Goal: Task Accomplishment & Management: Manage account settings

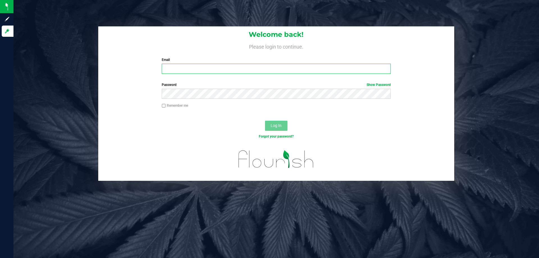
click at [176, 71] on input "Email" at bounding box center [276, 69] width 229 height 10
type input "[EMAIL_ADDRESS][DOMAIN_NAME]"
click at [278, 126] on span "Log In" at bounding box center [276, 125] width 11 height 4
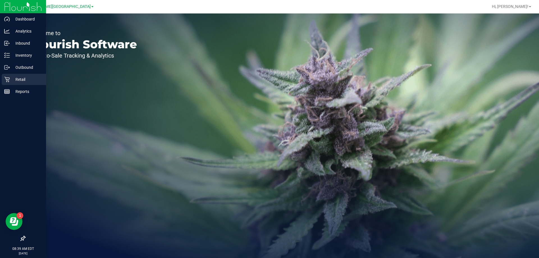
click at [20, 78] on p "Retail" at bounding box center [27, 79] width 34 height 7
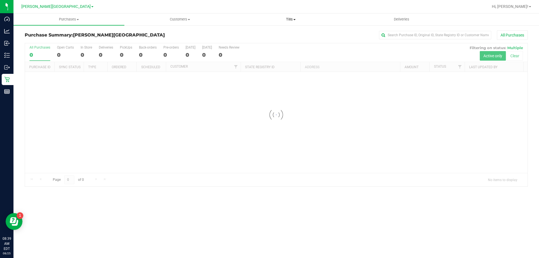
click at [291, 18] on span "Tills" at bounding box center [290, 19] width 110 height 5
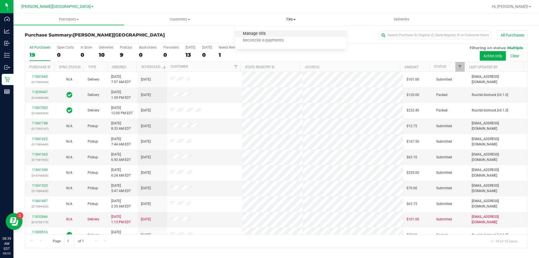
click at [255, 35] on span "Manage tills" at bounding box center [254, 33] width 38 height 5
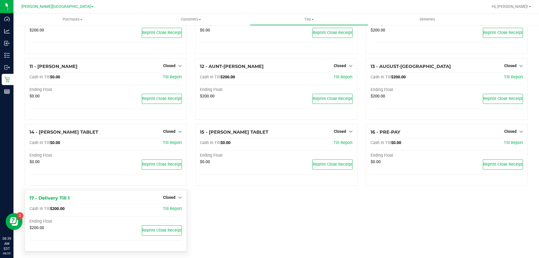
scroll to position [187, 0]
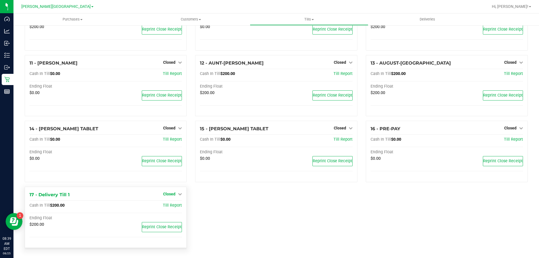
click at [179, 195] on icon at bounding box center [180, 194] width 4 height 4
click at [172, 205] on link "Open Till" at bounding box center [169, 205] width 15 height 4
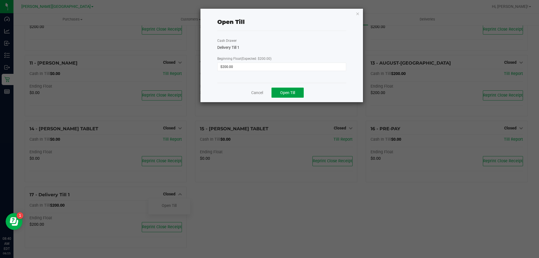
click at [296, 94] on button "Open Till" at bounding box center [287, 93] width 32 height 10
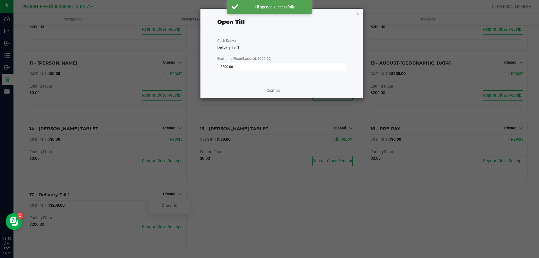
click at [358, 14] on icon "button" at bounding box center [358, 13] width 4 height 7
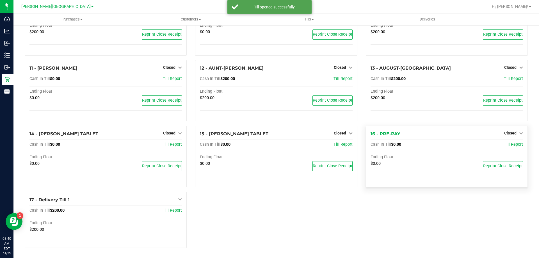
scroll to position [214, 0]
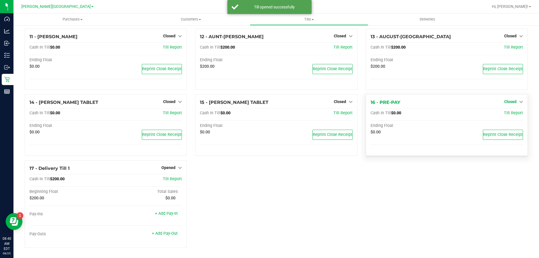
click at [519, 102] on icon at bounding box center [521, 102] width 4 height 4
click at [506, 112] on link "Open Till" at bounding box center [510, 113] width 15 height 4
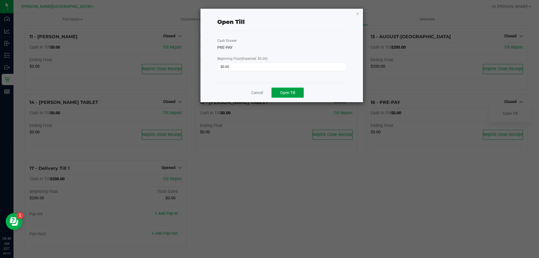
click at [292, 89] on button "Open Till" at bounding box center [287, 93] width 32 height 10
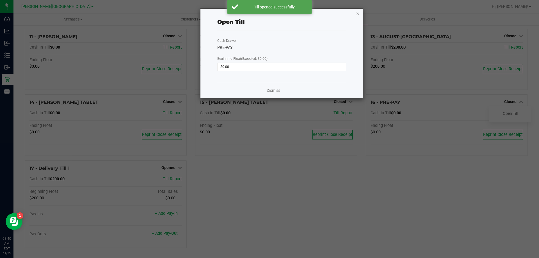
click at [359, 13] on icon "button" at bounding box center [358, 13] width 4 height 7
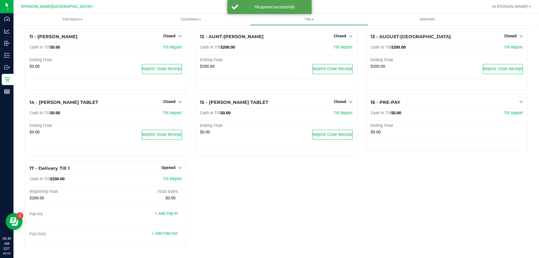
scroll to position [157, 0]
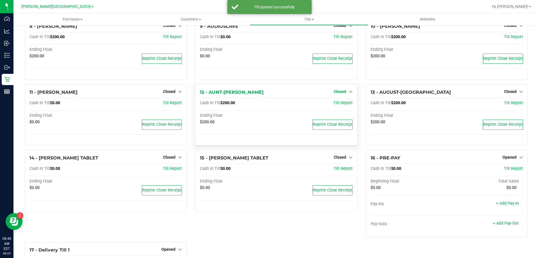
click at [349, 92] on icon at bounding box center [351, 92] width 4 height 4
click at [335, 104] on link "Open Till" at bounding box center [339, 103] width 15 height 4
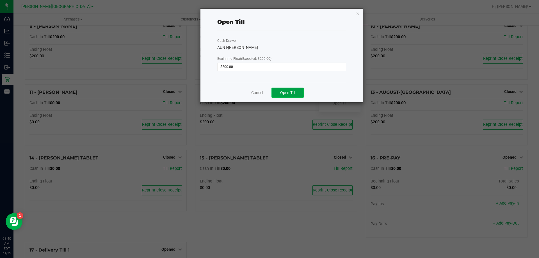
click at [291, 93] on span "Open Till" at bounding box center [287, 92] width 15 height 4
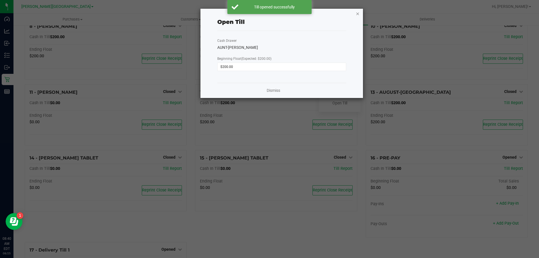
click at [358, 13] on icon "button" at bounding box center [358, 13] width 4 height 7
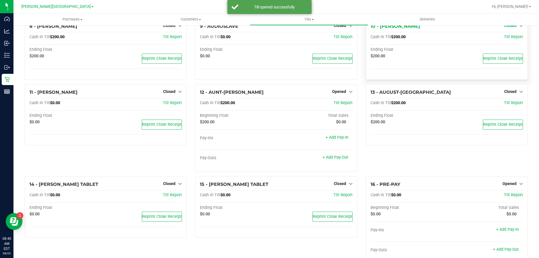
click at [519, 27] on icon at bounding box center [521, 26] width 4 height 4
click at [507, 36] on link "Open Till" at bounding box center [510, 37] width 15 height 4
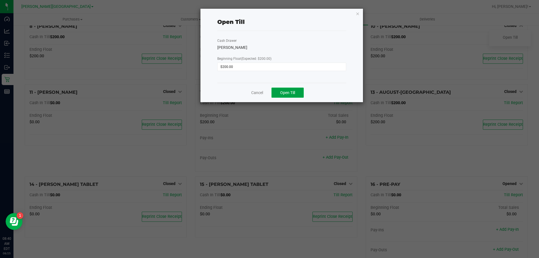
click at [282, 92] on span "Open Till" at bounding box center [287, 92] width 15 height 4
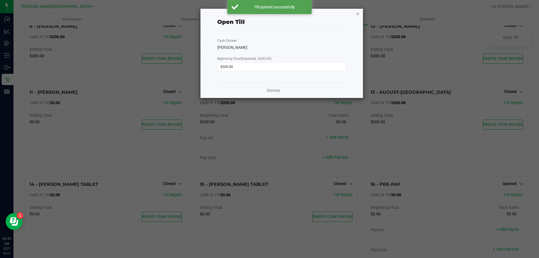
click at [358, 12] on icon "button" at bounding box center [358, 13] width 4 height 7
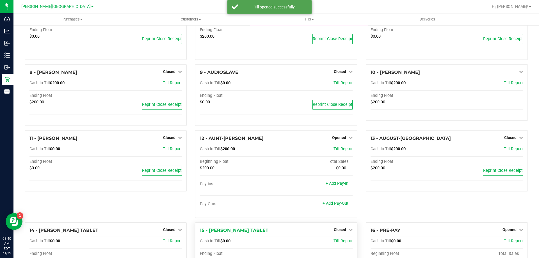
scroll to position [73, 0]
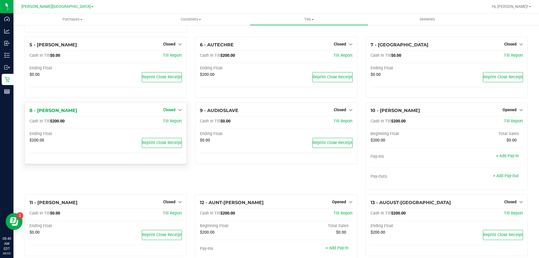
click at [178, 109] on icon at bounding box center [180, 110] width 4 height 4
click at [172, 123] on link "Open Till" at bounding box center [169, 121] width 15 height 4
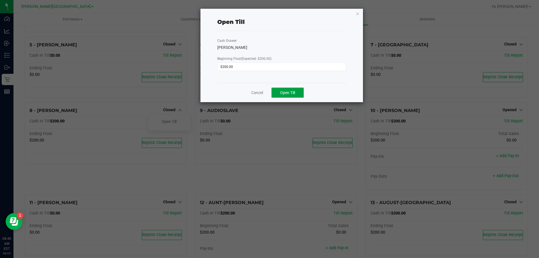
click at [289, 94] on span "Open Till" at bounding box center [287, 92] width 15 height 4
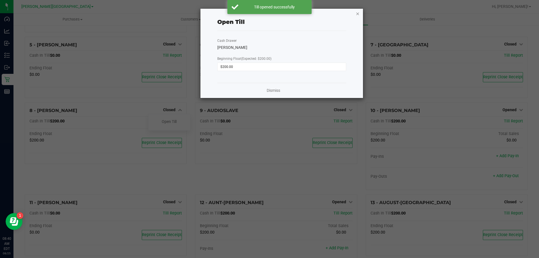
click at [358, 12] on icon "button" at bounding box center [358, 13] width 4 height 7
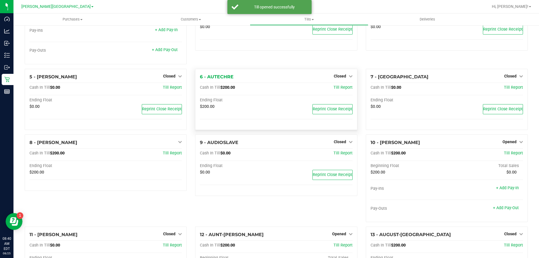
scroll to position [17, 0]
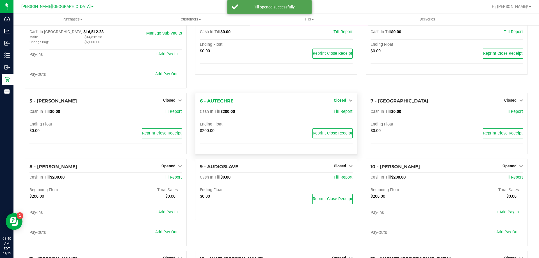
click at [349, 101] on icon at bounding box center [351, 100] width 4 height 4
click at [339, 111] on link "Open Till" at bounding box center [339, 111] width 15 height 4
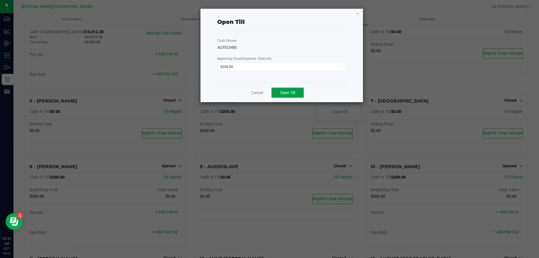
click at [293, 91] on span "Open Till" at bounding box center [287, 92] width 15 height 4
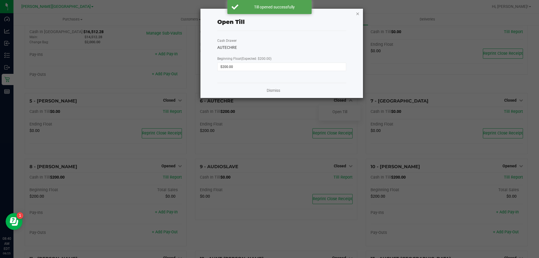
click at [359, 14] on icon "button" at bounding box center [358, 13] width 4 height 7
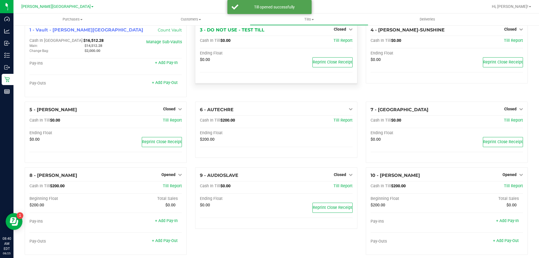
scroll to position [0, 0]
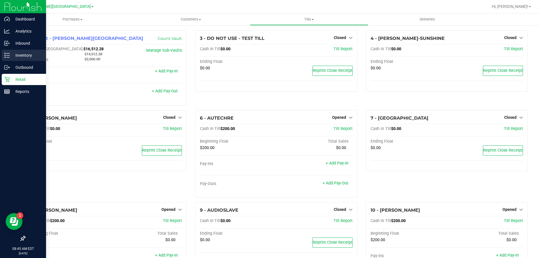
click at [30, 54] on p "Inventory" at bounding box center [27, 55] width 34 height 7
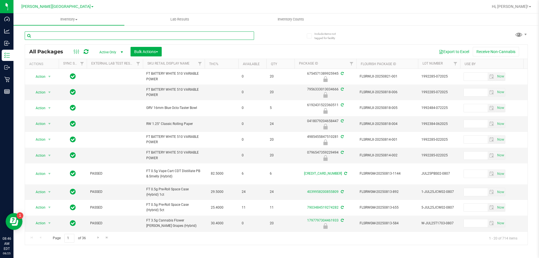
click at [56, 34] on input "text" at bounding box center [139, 35] width 229 height 8
type input "3069681908489689"
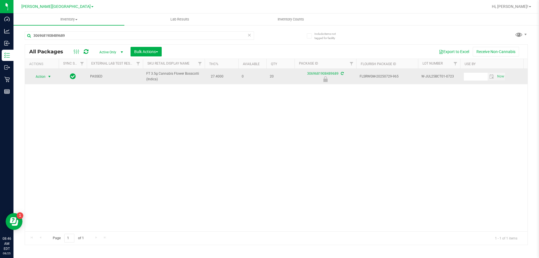
click at [49, 78] on span "select" at bounding box center [49, 76] width 4 height 4
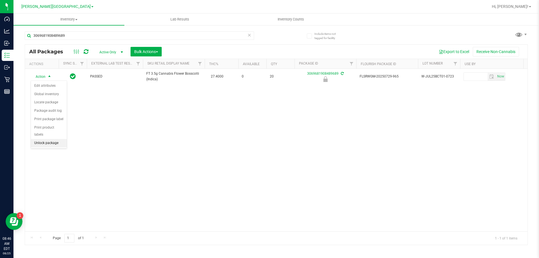
click at [59, 139] on li "Unlock package" at bounding box center [49, 143] width 36 height 8
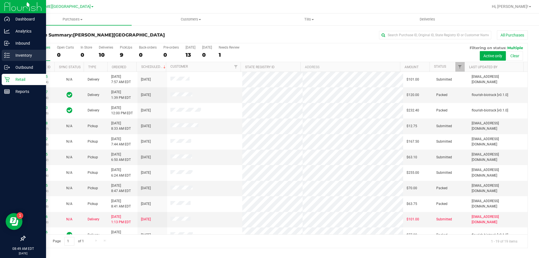
click at [24, 56] on p "Inventory" at bounding box center [27, 55] width 34 height 7
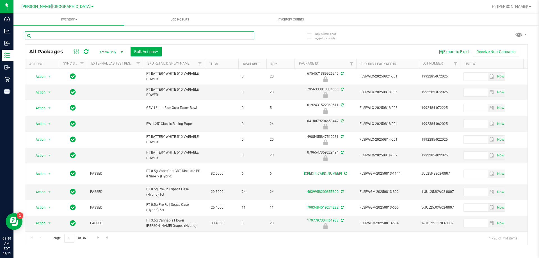
click at [44, 36] on input "text" at bounding box center [139, 35] width 229 height 8
type input "1384108742802214"
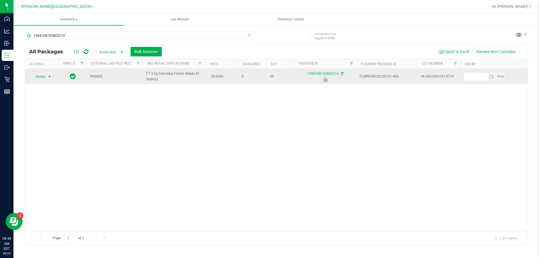
click at [48, 75] on span "select" at bounding box center [49, 76] width 4 height 4
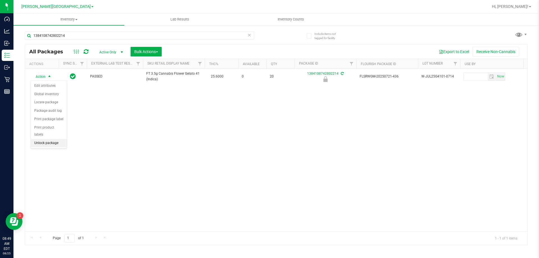
click at [58, 139] on li "Unlock package" at bounding box center [49, 143] width 36 height 8
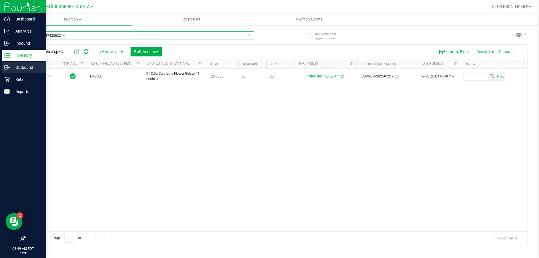
drag, startPoint x: 79, startPoint y: 35, endPoint x: 0, endPoint y: 67, distance: 84.9
click at [0, 67] on div "Dashboard Analytics Inbound Inventory Outbound Retail Reports 08:49 AM EDT [DAT…" at bounding box center [269, 129] width 539 height 258
type input "9734025527944823"
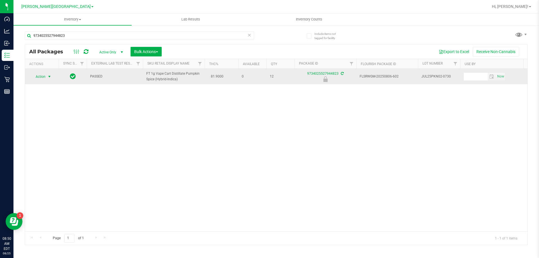
click at [48, 74] on span "select" at bounding box center [49, 76] width 4 height 4
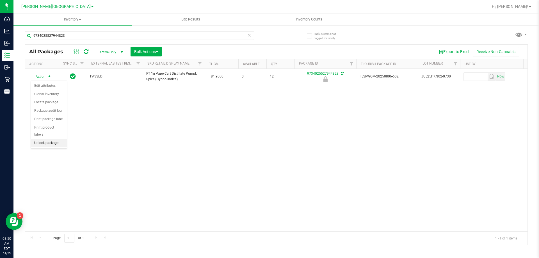
click at [55, 139] on li "Unlock package" at bounding box center [49, 143] width 36 height 8
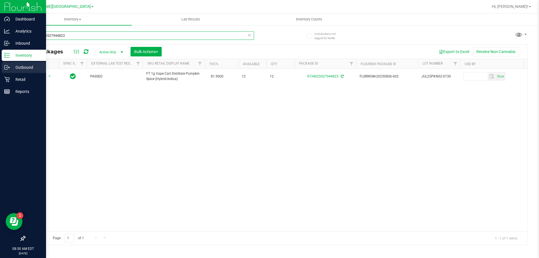
drag, startPoint x: 73, startPoint y: 37, endPoint x: 0, endPoint y: 64, distance: 78.0
click at [0, 64] on div "Dashboard Analytics Inbound Inventory Outbound Retail Reports 08:50 AM EDT [DAT…" at bounding box center [269, 129] width 539 height 258
type input "[CREDIT_CARD_NUMBER]"
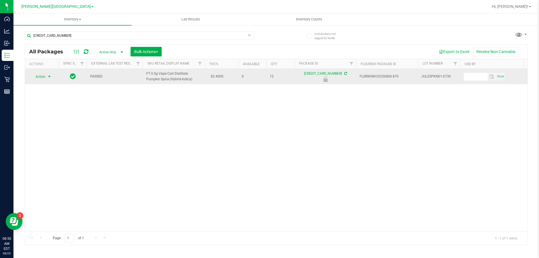
click at [47, 76] on span "select" at bounding box center [49, 77] width 7 height 8
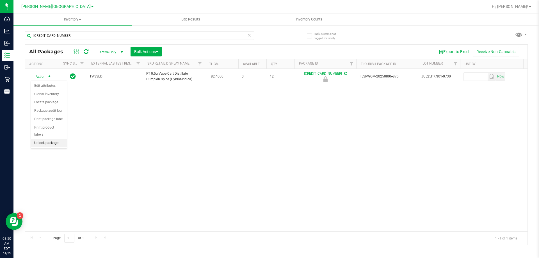
click at [56, 139] on li "Unlock package" at bounding box center [49, 143] width 36 height 8
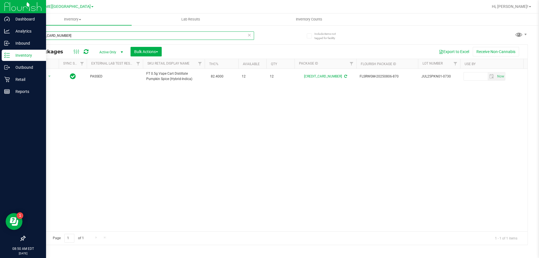
drag, startPoint x: 68, startPoint y: 34, endPoint x: 0, endPoint y: 113, distance: 104.1
click at [0, 113] on div "Dashboard Analytics Inbound Inventory Outbound Retail Reports 08:50 AM EDT [DAT…" at bounding box center [269, 129] width 539 height 258
type input "5967301646043199"
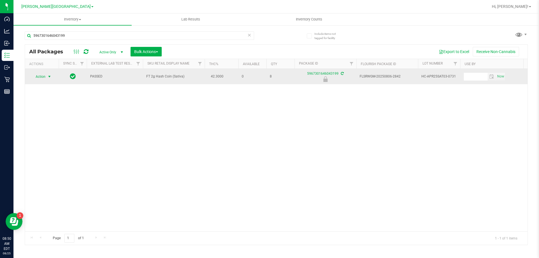
click at [49, 78] on span "select" at bounding box center [49, 76] width 4 height 4
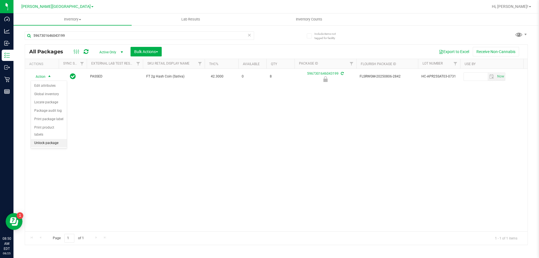
click at [48, 139] on li "Unlock package" at bounding box center [49, 143] width 36 height 8
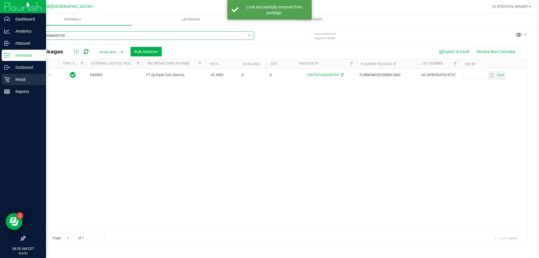
drag, startPoint x: 74, startPoint y: 35, endPoint x: 0, endPoint y: 85, distance: 89.2
click at [0, 85] on div "Dashboard Analytics Inbound Inventory Outbound Retail Reports 08:50 AM EDT [DAT…" at bounding box center [269, 129] width 539 height 258
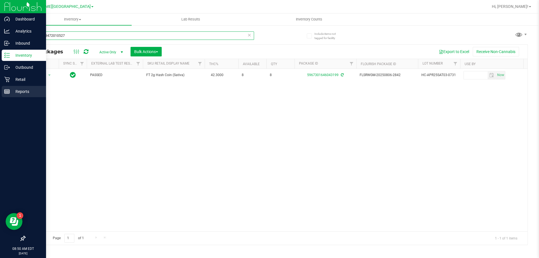
type input "3944589472010527"
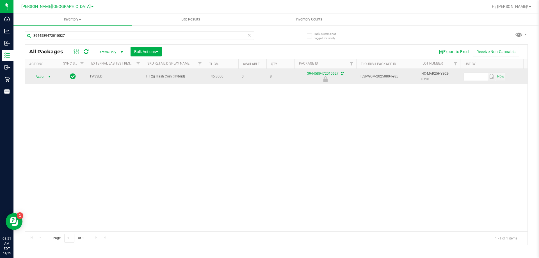
click at [47, 77] on span "select" at bounding box center [49, 76] width 4 height 4
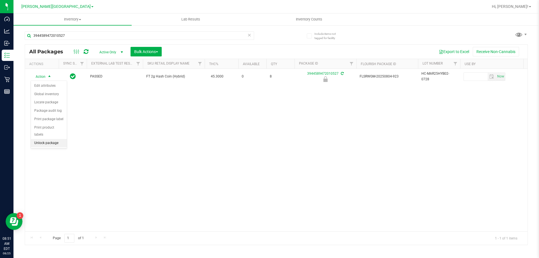
click at [52, 139] on li "Unlock package" at bounding box center [49, 143] width 36 height 8
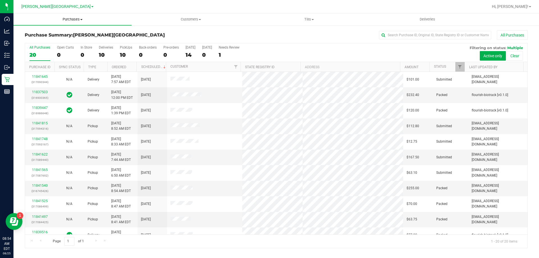
click at [73, 17] on span "Purchases" at bounding box center [72, 19] width 118 height 5
click at [36, 38] on span "Fulfillment" at bounding box center [30, 40] width 35 height 5
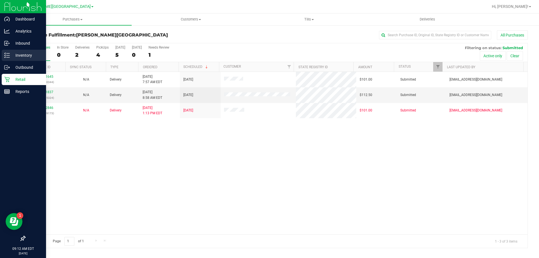
click at [23, 55] on p "Inventory" at bounding box center [27, 55] width 34 height 7
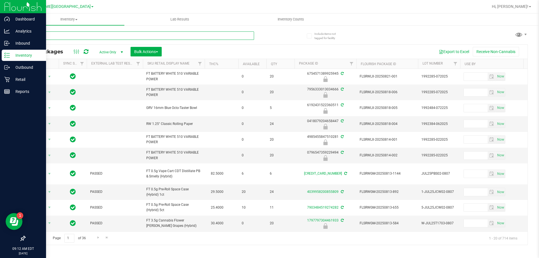
click at [53, 34] on input "text" at bounding box center [139, 35] width 229 height 8
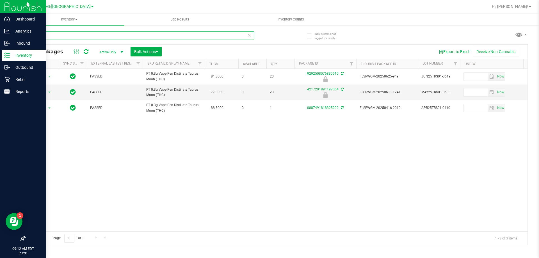
drag, startPoint x: 41, startPoint y: 34, endPoint x: 1, endPoint y: 56, distance: 45.9
click at [0, 56] on div "Dashboard Analytics Inbound Inventory Outbound Retail Reports 09:12 AM EDT 08/2…" at bounding box center [269, 129] width 539 height 258
type input "4217201891197064"
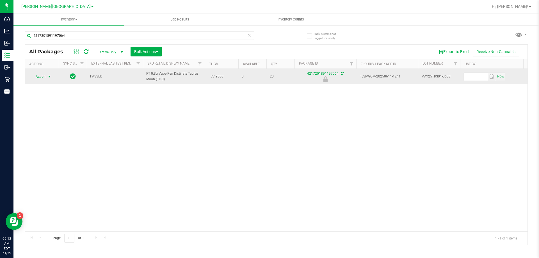
click at [49, 78] on span "select" at bounding box center [49, 76] width 4 height 4
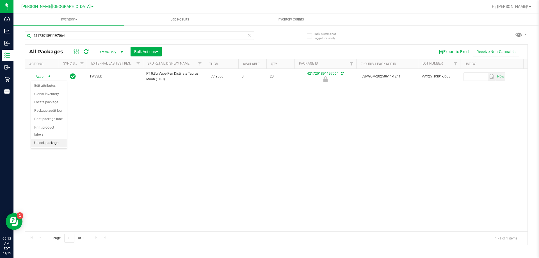
click at [56, 139] on li "Unlock package" at bounding box center [49, 143] width 36 height 8
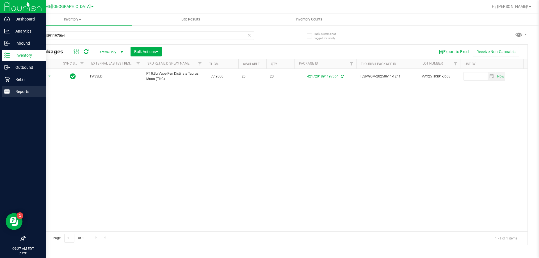
click at [27, 93] on p "Reports" at bounding box center [27, 91] width 34 height 7
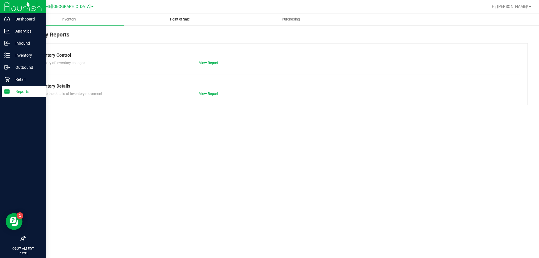
click at [177, 21] on span "Point of Sale" at bounding box center [180, 19] width 35 height 5
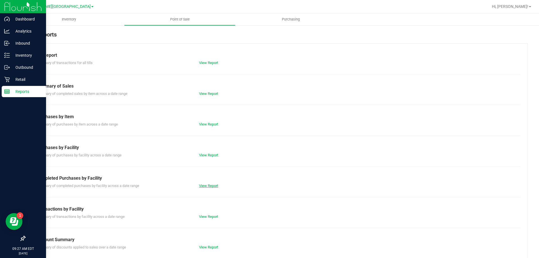
click at [214, 187] on link "View Report" at bounding box center [208, 186] width 19 height 4
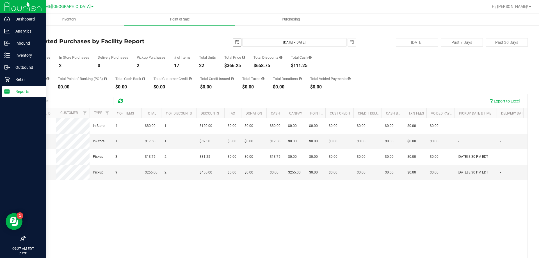
click at [233, 40] on span "select" at bounding box center [237, 42] width 8 height 8
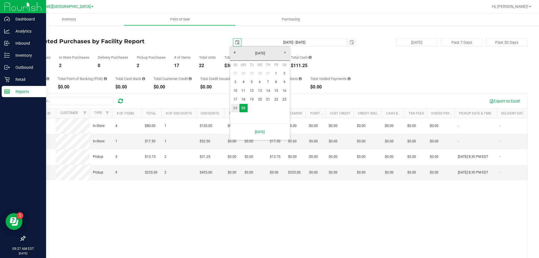
click at [234, 110] on link "24" at bounding box center [235, 108] width 8 height 9
type input "2025-08-24"
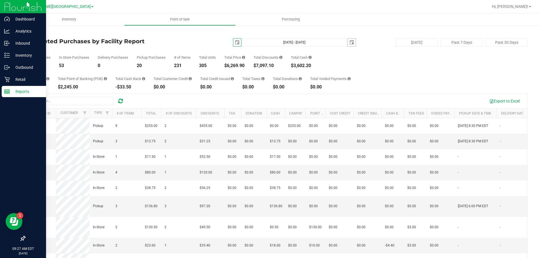
click at [349, 44] on span "select" at bounding box center [351, 42] width 4 height 4
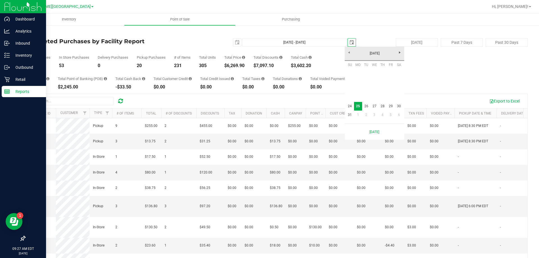
scroll to position [0, 14]
click at [350, 106] on link "24" at bounding box center [350, 106] width 8 height 9
type input "Aug 24, 2025 - Aug 24, 2025"
type input "2025-08-24"
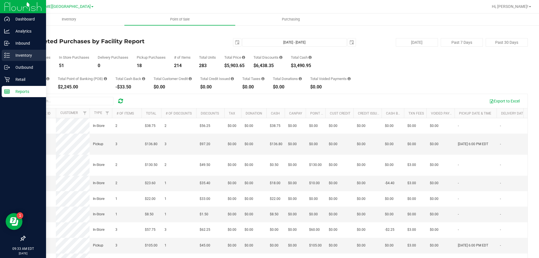
click at [19, 58] on p "Inventory" at bounding box center [27, 55] width 34 height 7
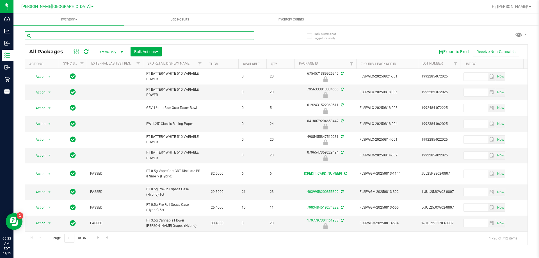
click at [51, 35] on input "text" at bounding box center [139, 35] width 229 height 8
type input "2429342442519017"
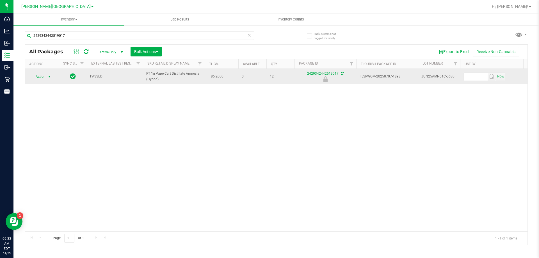
click at [48, 74] on span "select" at bounding box center [49, 76] width 4 height 4
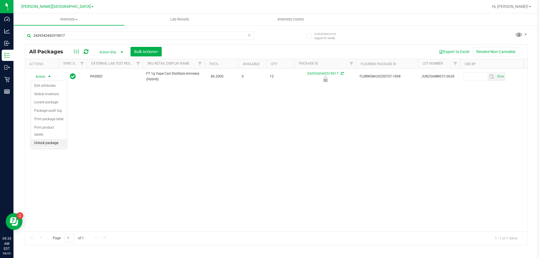
click at [56, 140] on ul "Edit attributes Global inventory Locate package Package audit log Print package…" at bounding box center [49, 115] width 36 height 66
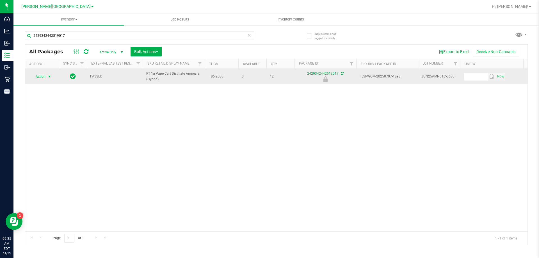
click at [50, 78] on span "select" at bounding box center [49, 76] width 4 height 4
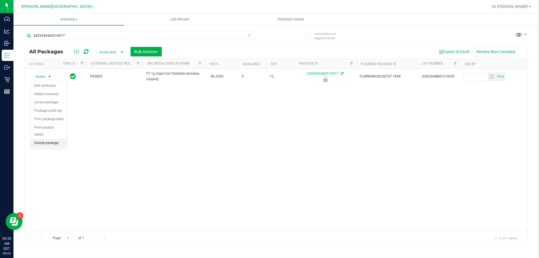
click at [57, 139] on li "Unlock package" at bounding box center [49, 143] width 36 height 8
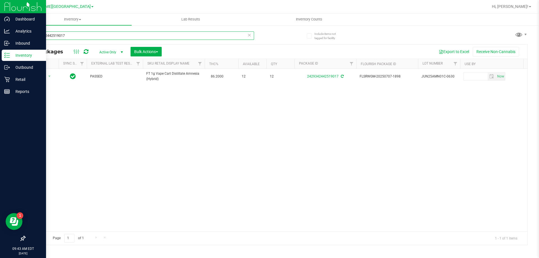
drag, startPoint x: 84, startPoint y: 34, endPoint x: 0, endPoint y: 60, distance: 88.0
click at [0, 60] on div "Dashboard Analytics Inbound Inventory Outbound Retail Reports 09:43 AM EDT 08/2…" at bounding box center [269, 129] width 539 height 258
type input "5930748335934219"
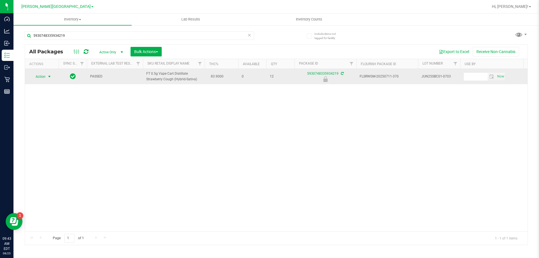
click at [49, 77] on span "select" at bounding box center [49, 76] width 4 height 4
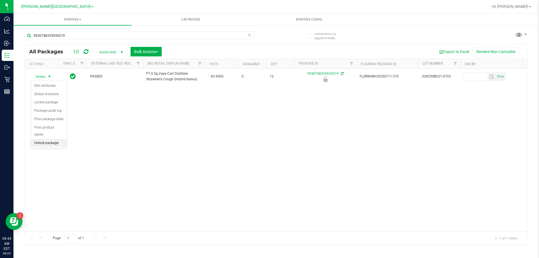
click at [53, 139] on li "Unlock package" at bounding box center [49, 143] width 36 height 8
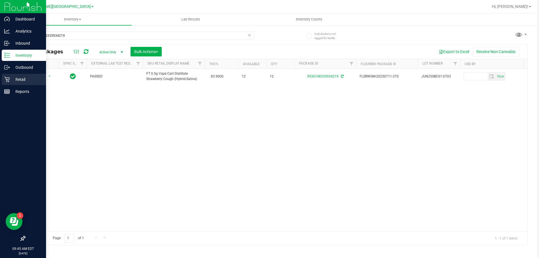
click at [21, 82] on p "Retail" at bounding box center [27, 79] width 34 height 7
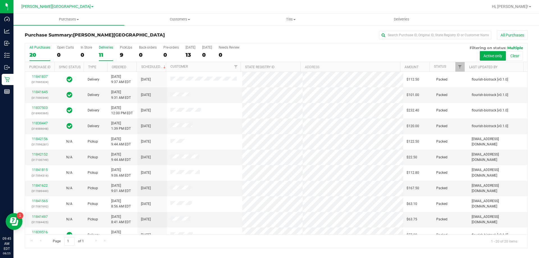
click at [100, 54] on div "11" at bounding box center [106, 55] width 14 height 6
click at [0, 0] on input "Deliveries 11" at bounding box center [0, 0] width 0 height 0
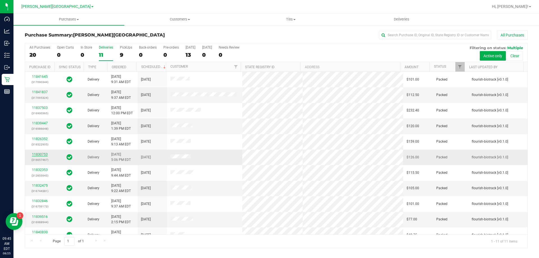
click at [44, 154] on link "11830753" at bounding box center [40, 154] width 16 height 4
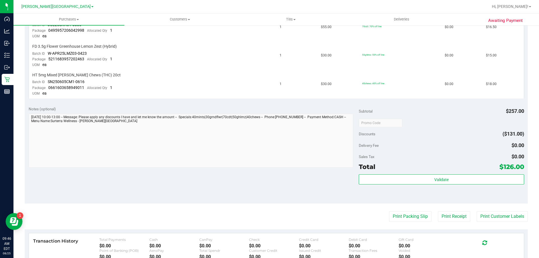
scroll to position [281, 0]
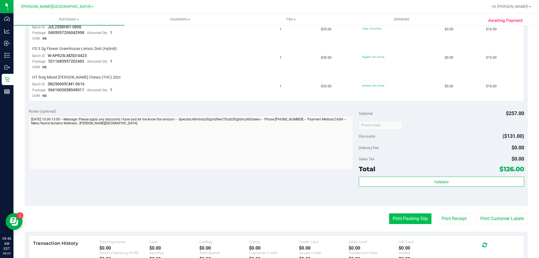
click at [415, 222] on button "Print Packing Slip" at bounding box center [410, 218] width 42 height 11
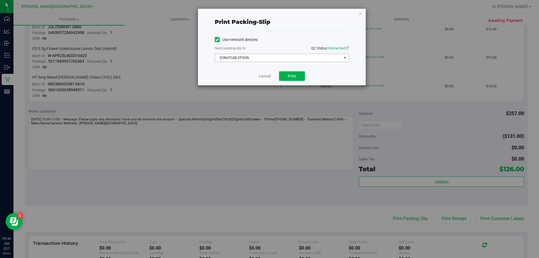
click at [348, 58] on span "select" at bounding box center [344, 58] width 7 height 8
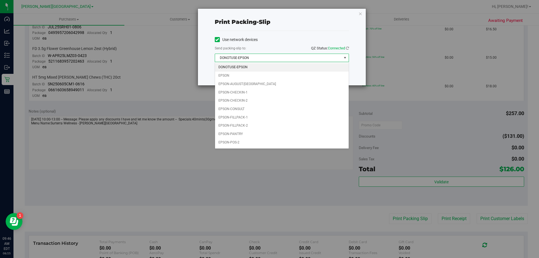
click at [306, 200] on div "Print packing-slip Use network devices Send packing-slip to: QZ Status: Connect…" at bounding box center [271, 129] width 543 height 258
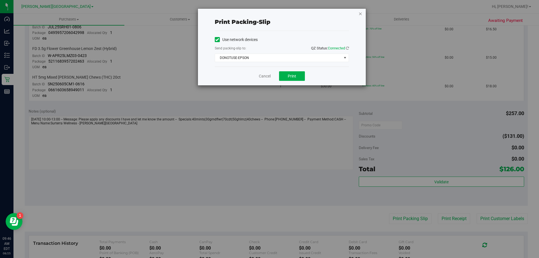
click at [362, 13] on icon "button" at bounding box center [360, 13] width 4 height 7
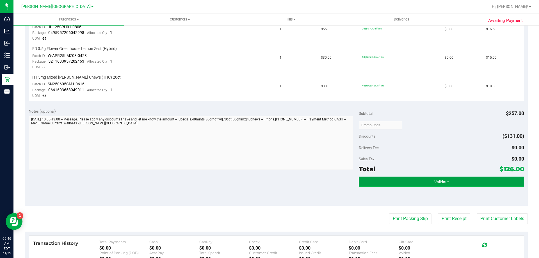
click at [430, 182] on button "Validate" at bounding box center [441, 182] width 165 height 10
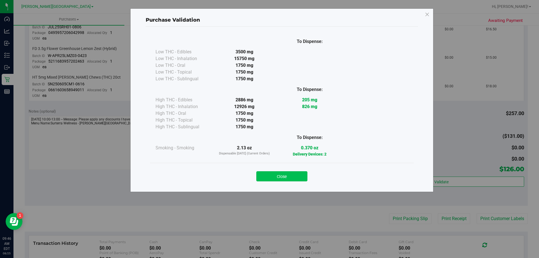
click at [287, 176] on button "Close" at bounding box center [281, 176] width 51 height 10
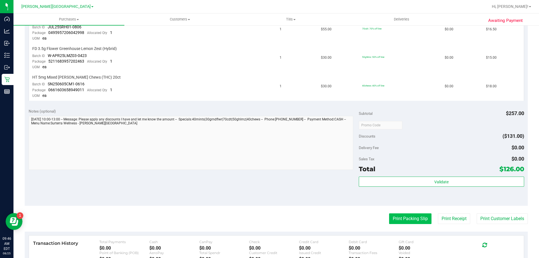
click at [411, 221] on button "Print Packing Slip" at bounding box center [410, 218] width 42 height 11
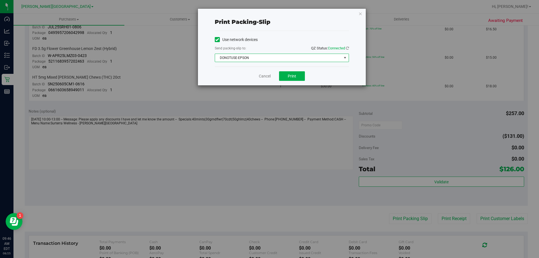
click at [346, 57] on span "select" at bounding box center [345, 58] width 4 height 4
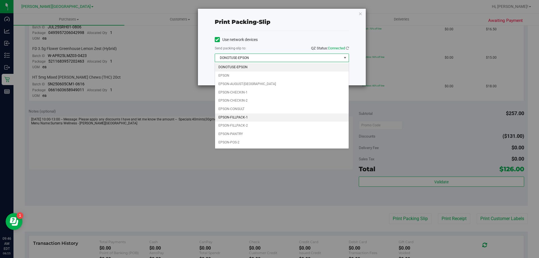
click at [242, 120] on li "EPSON-FILLPACK-1" at bounding box center [282, 117] width 134 height 8
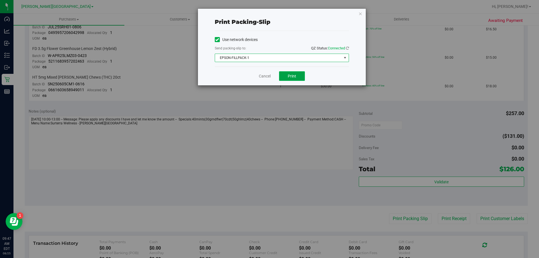
click at [296, 77] on span "Print" at bounding box center [292, 76] width 8 height 4
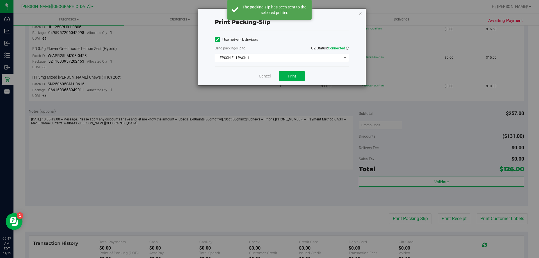
click at [361, 16] on icon "button" at bounding box center [360, 13] width 4 height 7
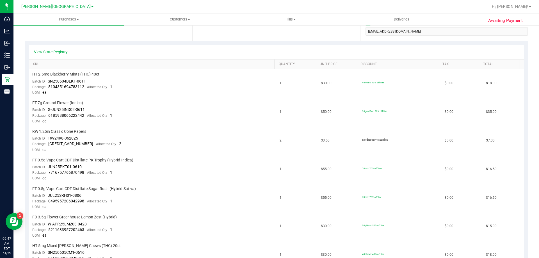
scroll to position [0, 0]
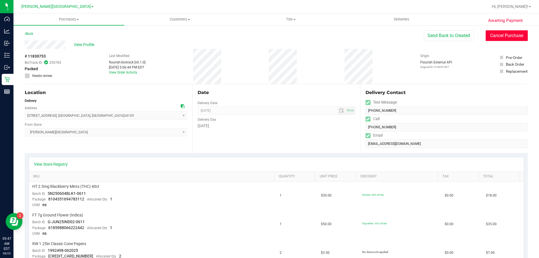
click at [507, 38] on button "Cancel Purchase" at bounding box center [507, 35] width 42 height 11
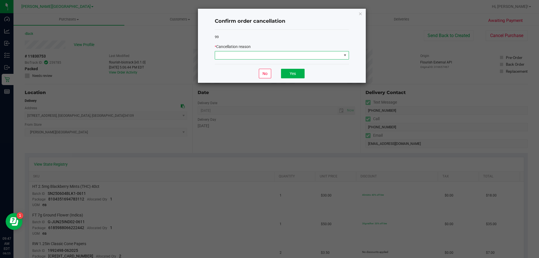
click at [344, 54] on span at bounding box center [345, 55] width 4 height 4
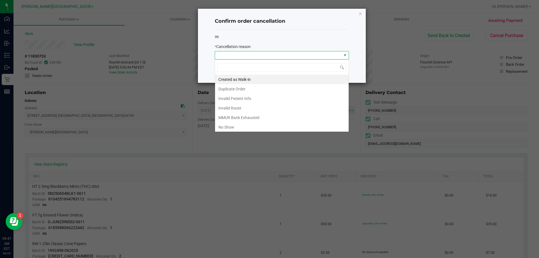
scroll to position [8, 134]
click at [244, 90] on li "Duplicate Order" at bounding box center [282, 89] width 134 height 10
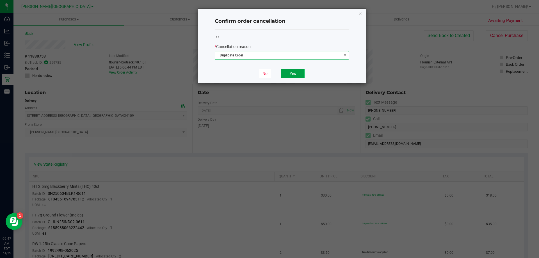
click at [299, 74] on button "Yes" at bounding box center [293, 74] width 24 height 10
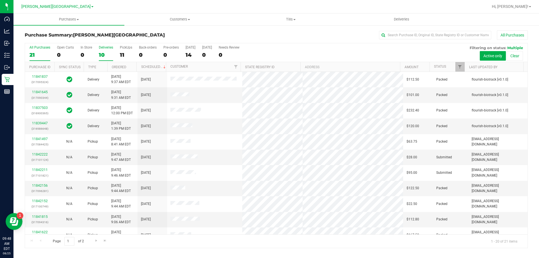
click at [100, 57] on div "10" at bounding box center [106, 55] width 14 height 6
click at [0, 0] on input "Deliveries 10" at bounding box center [0, 0] width 0 height 0
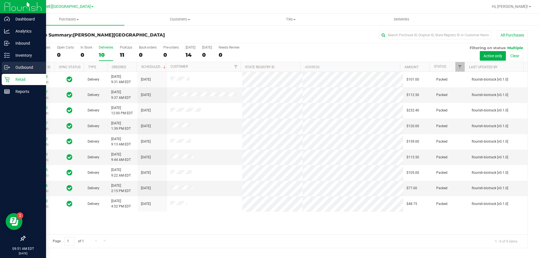
click at [26, 67] on p "Outbound" at bounding box center [27, 67] width 34 height 7
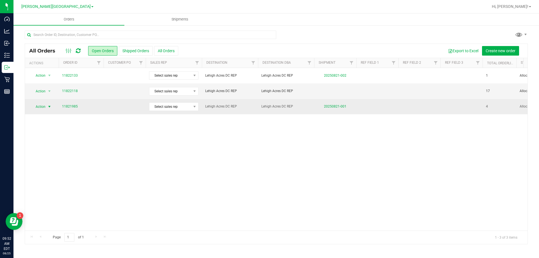
click at [48, 107] on span "select" at bounding box center [49, 106] width 4 height 4
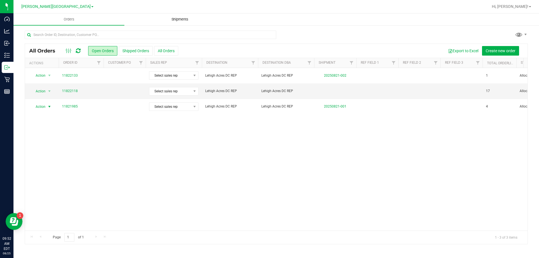
click at [182, 20] on span "Shipments" at bounding box center [180, 19] width 32 height 5
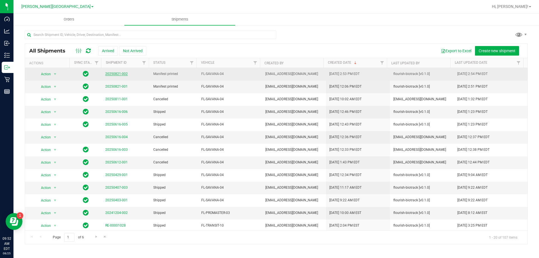
click at [117, 74] on link "20250821-002" at bounding box center [116, 74] width 22 height 4
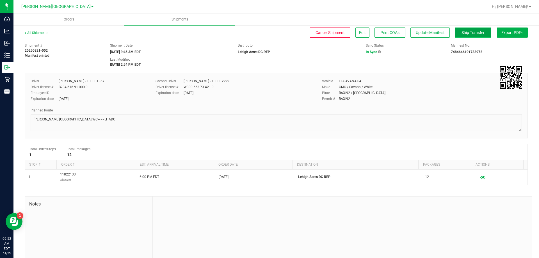
click at [466, 33] on span "Ship Transfer" at bounding box center [472, 32] width 23 height 4
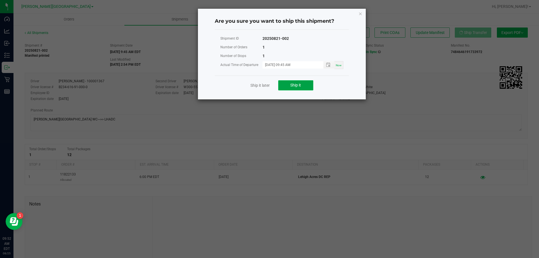
click at [294, 84] on span "Ship it" at bounding box center [295, 85] width 11 height 4
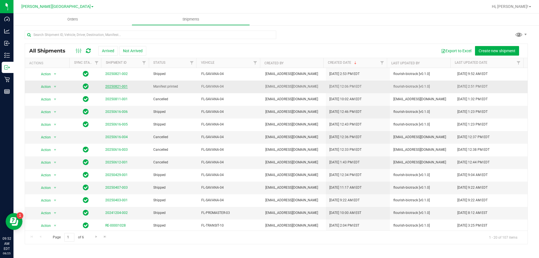
click at [113, 85] on link "20250821-001" at bounding box center [116, 86] width 22 height 4
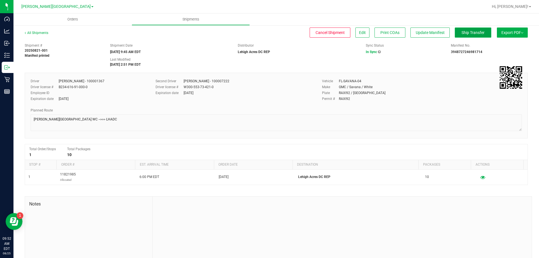
click at [465, 31] on span "Ship Transfer" at bounding box center [472, 32] width 23 height 4
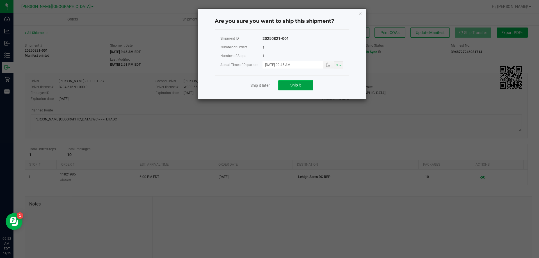
click at [303, 87] on button "Ship it" at bounding box center [295, 85] width 35 height 10
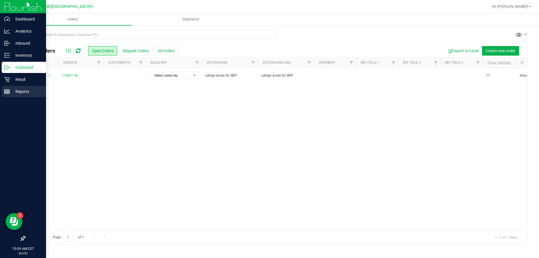
click at [24, 93] on p "Reports" at bounding box center [27, 91] width 34 height 7
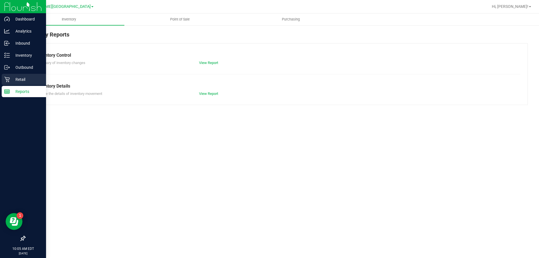
click at [19, 81] on p "Retail" at bounding box center [27, 79] width 34 height 7
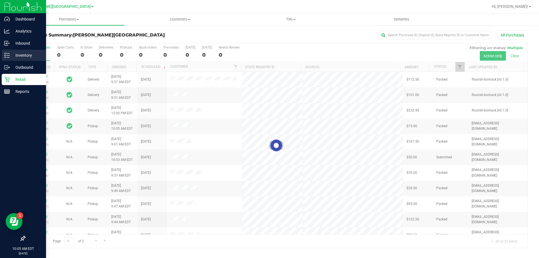
click at [26, 56] on p "Inventory" at bounding box center [27, 55] width 34 height 7
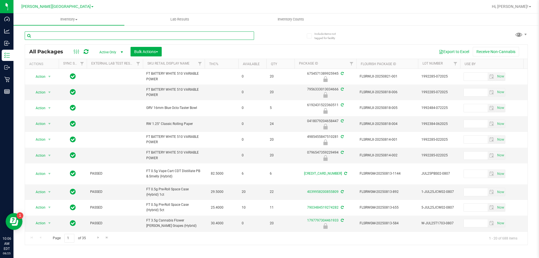
click at [47, 35] on input "text" at bounding box center [139, 35] width 229 height 8
type input "6558022910412049"
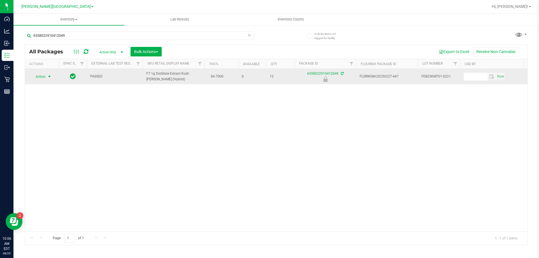
click at [50, 79] on span "select" at bounding box center [49, 77] width 7 height 8
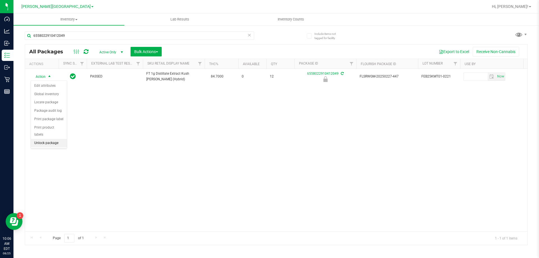
click at [56, 139] on li "Unlock package" at bounding box center [49, 143] width 36 height 8
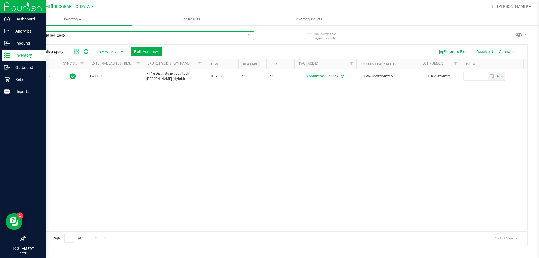
drag, startPoint x: 70, startPoint y: 36, endPoint x: 0, endPoint y: 57, distance: 72.9
click at [0, 57] on div "Dashboard Analytics Inbound Inventory Outbound Retail Reports 10:31 AM EDT 08/2…" at bounding box center [269, 129] width 539 height 258
type input "5111015503509123"
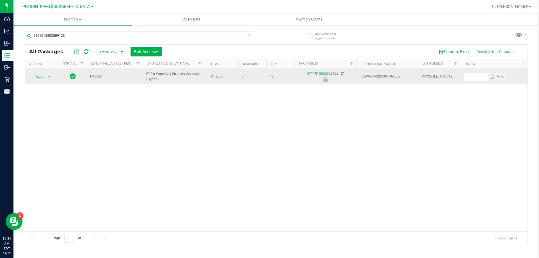
click at [51, 76] on span "select" at bounding box center [49, 76] width 4 height 4
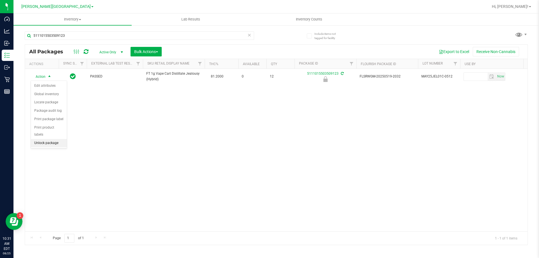
click at [51, 139] on li "Unlock package" at bounding box center [49, 143] width 36 height 8
